Goal: Task Accomplishment & Management: Manage account settings

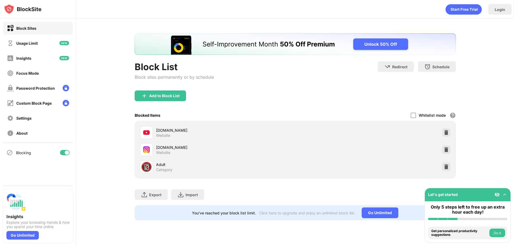
click at [505, 196] on img at bounding box center [504, 194] width 5 height 5
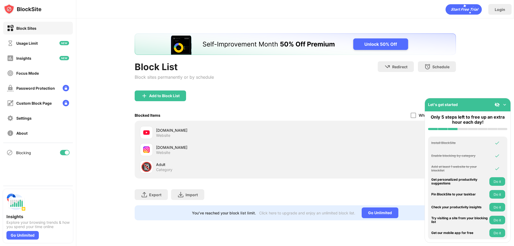
click at [503, 104] on img at bounding box center [504, 104] width 5 height 5
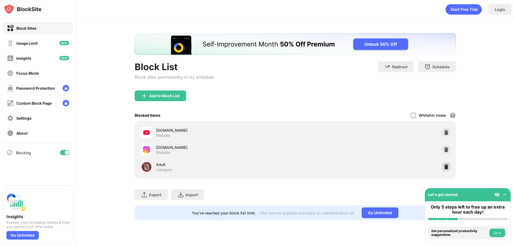
click at [445, 167] on img at bounding box center [446, 166] width 5 height 5
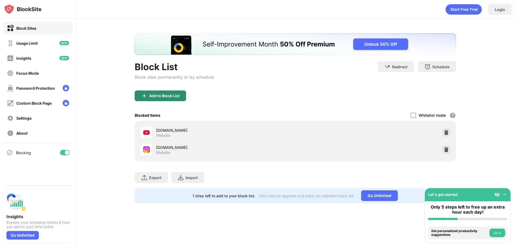
click at [166, 98] on div "Add to Block List" at bounding box center [160, 95] width 51 height 11
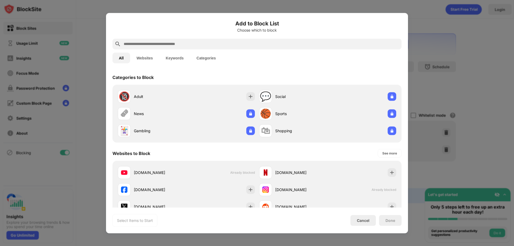
scroll to position [71, 0]
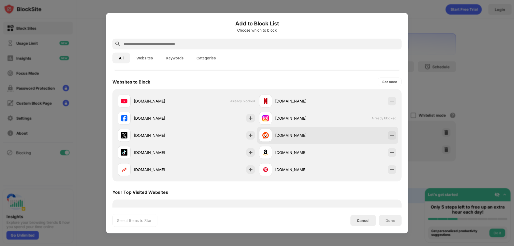
click at [308, 133] on div "reddit.com" at bounding box center [301, 136] width 52 height 6
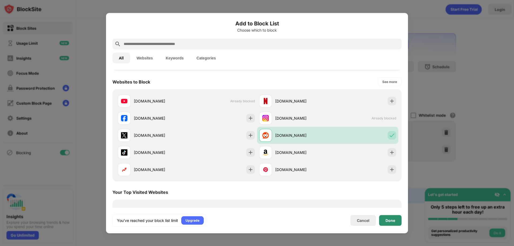
click at [391, 219] on div "Done" at bounding box center [390, 220] width 10 height 4
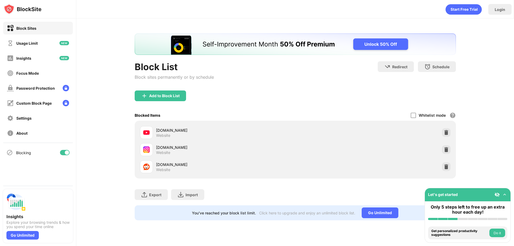
scroll to position [0, 0]
